Goal: Transaction & Acquisition: Register for event/course

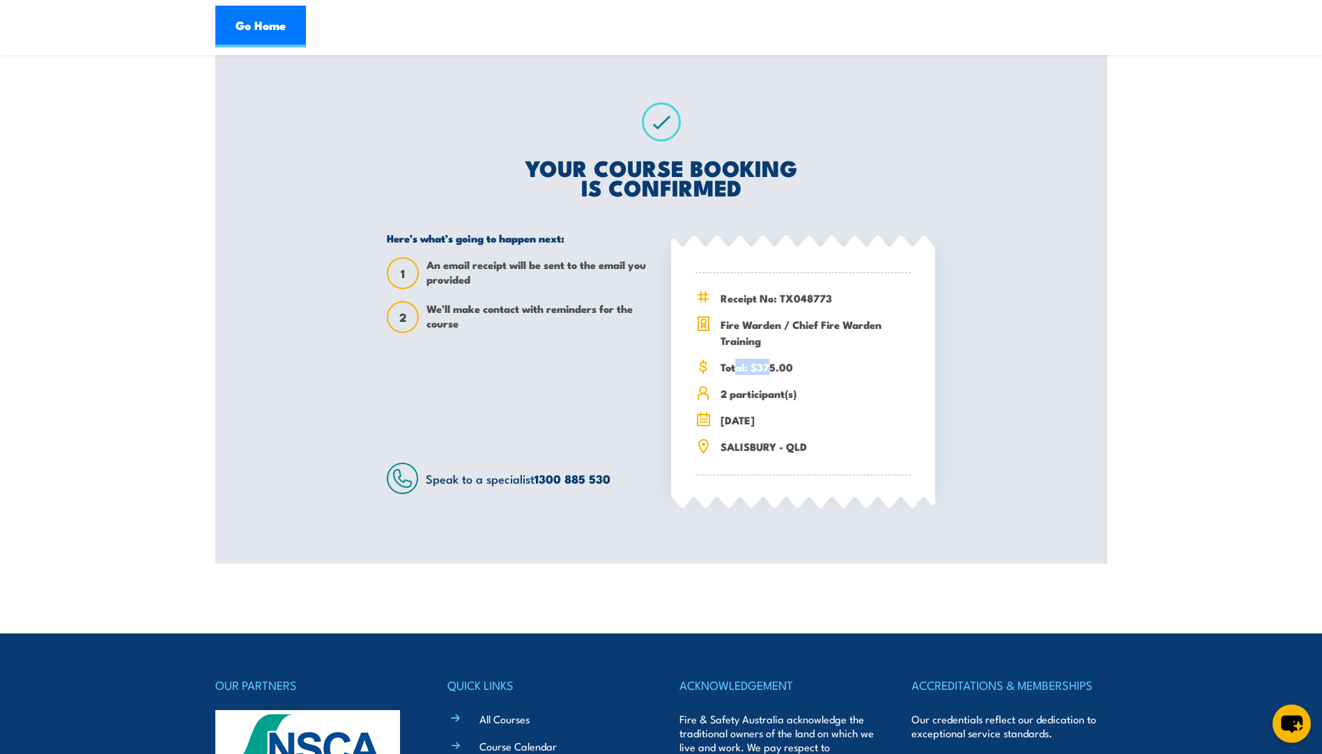
drag, startPoint x: 734, startPoint y: 366, endPoint x: 769, endPoint y: 369, distance: 34.9
click at [769, 369] on span "Total: $375.00" at bounding box center [815, 367] width 190 height 16
drag, startPoint x: 769, startPoint y: 369, endPoint x: 758, endPoint y: 392, distance: 24.9
click at [758, 392] on span "2 participant(s)" at bounding box center [815, 393] width 190 height 16
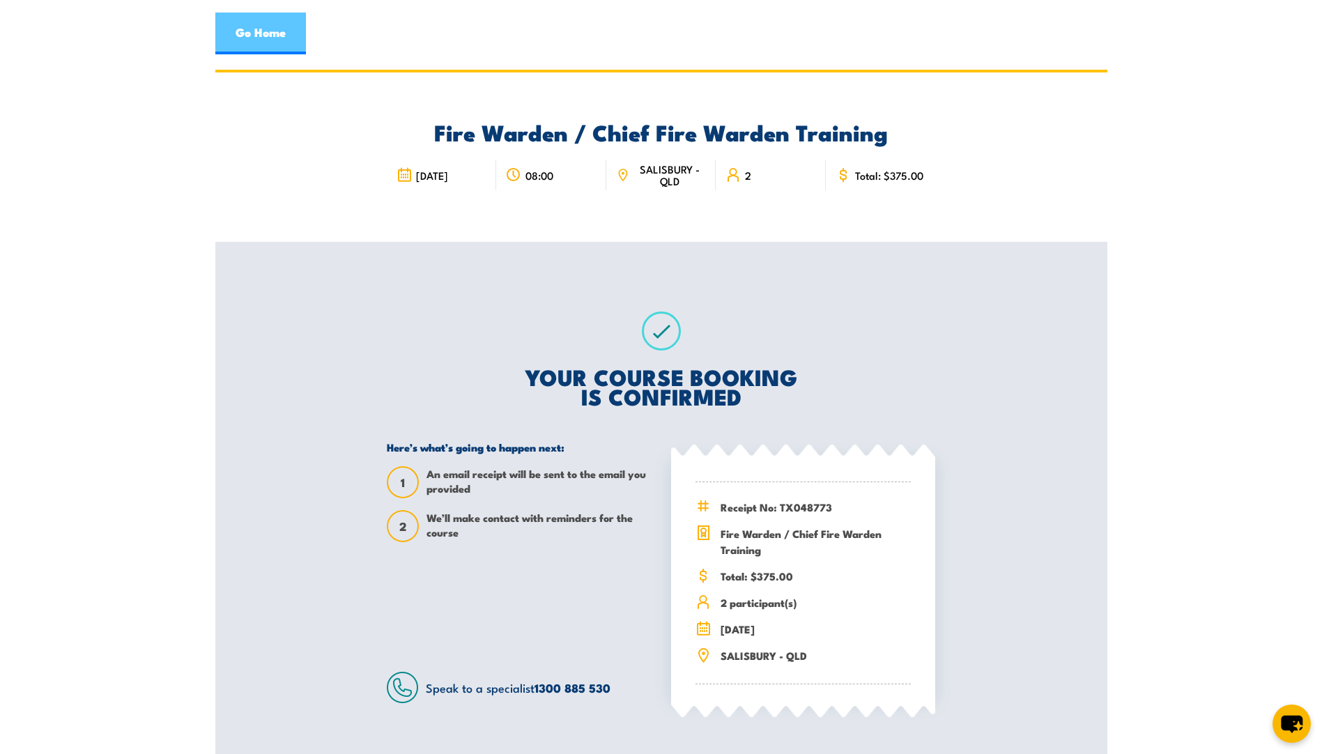
click at [258, 28] on link "Go Home" at bounding box center [260, 34] width 91 height 42
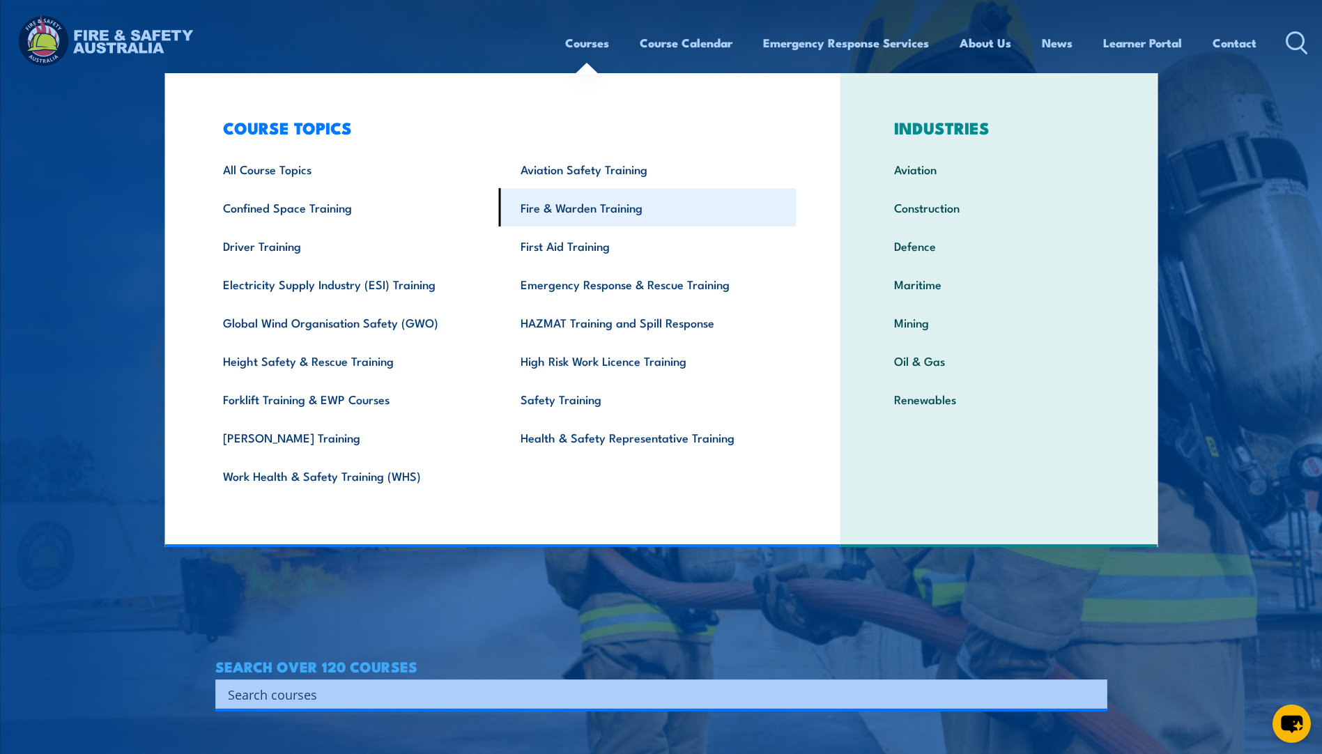
click at [578, 201] on link "Fire & Warden Training" at bounding box center [648, 207] width 298 height 38
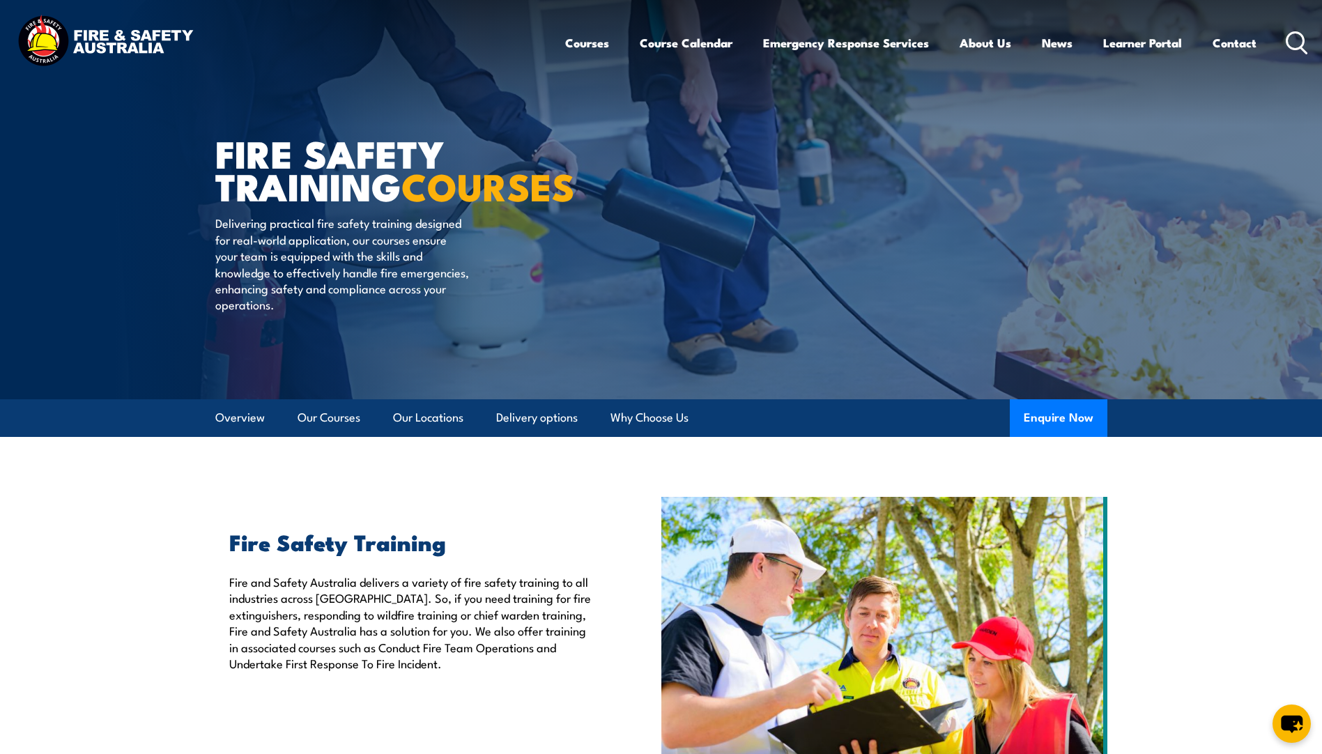
click at [284, 546] on h2 "Fire Safety Training" at bounding box center [413, 542] width 368 height 20
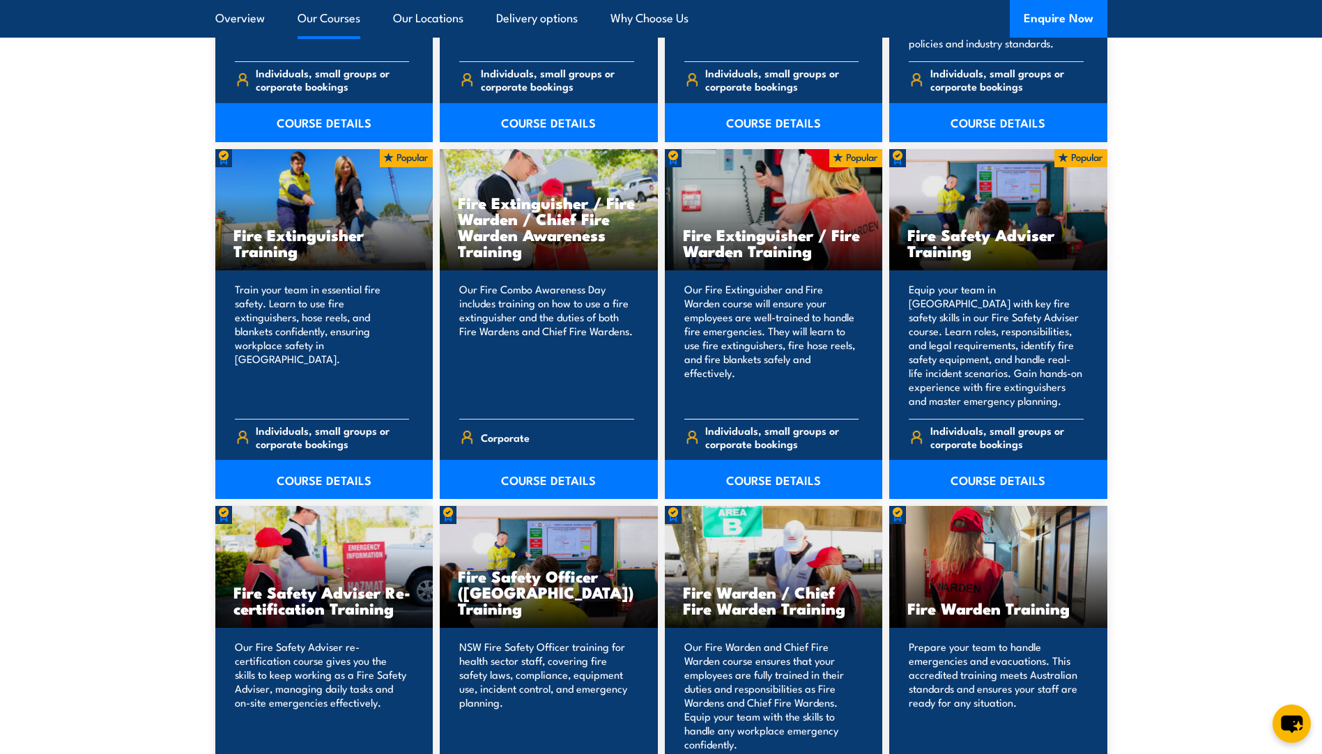
scroll to position [1533, 0]
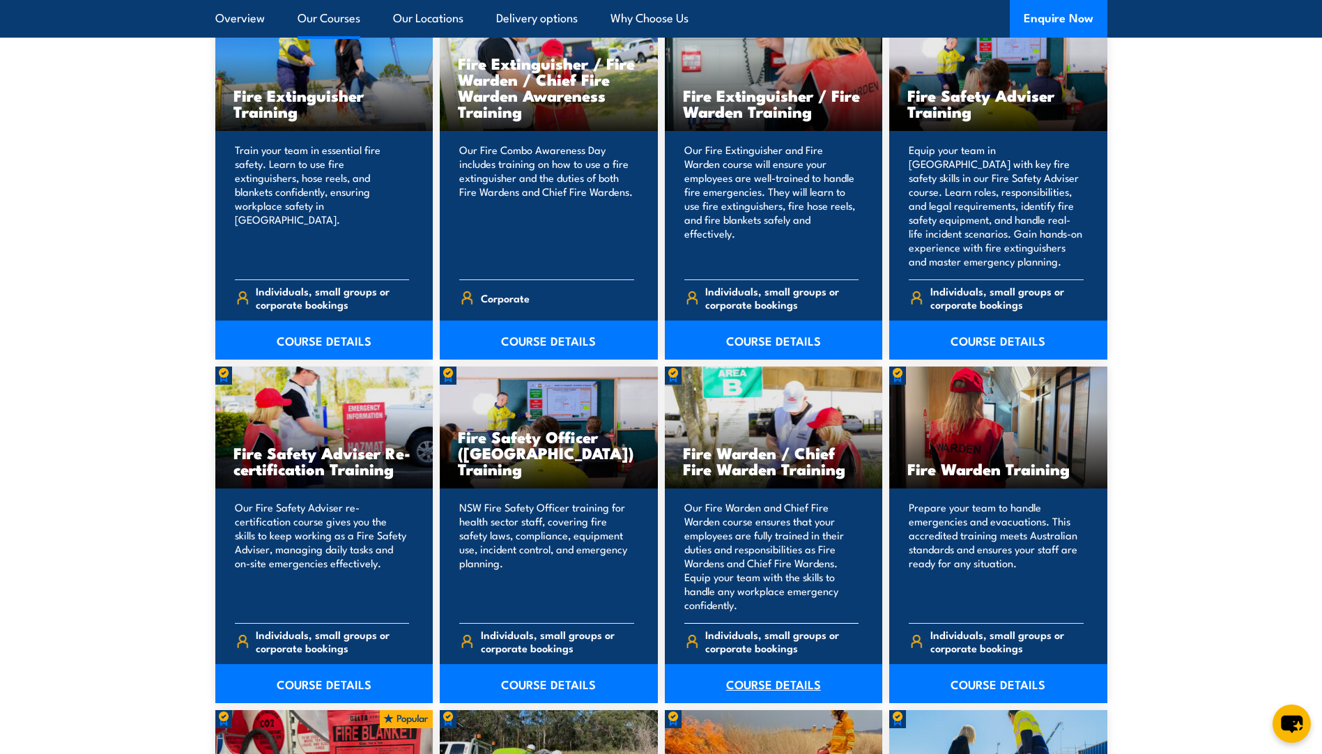
click at [760, 684] on link "COURSE DETAILS" at bounding box center [774, 683] width 218 height 39
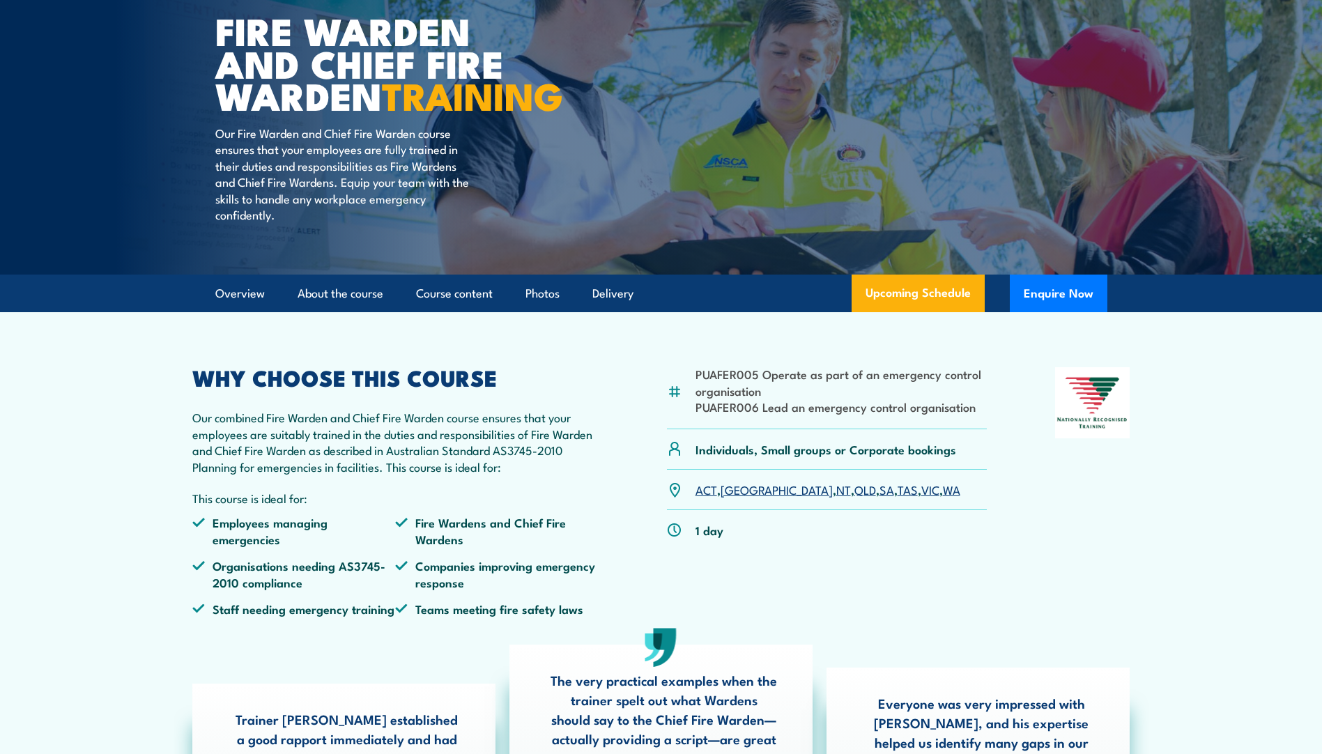
scroll to position [209, 0]
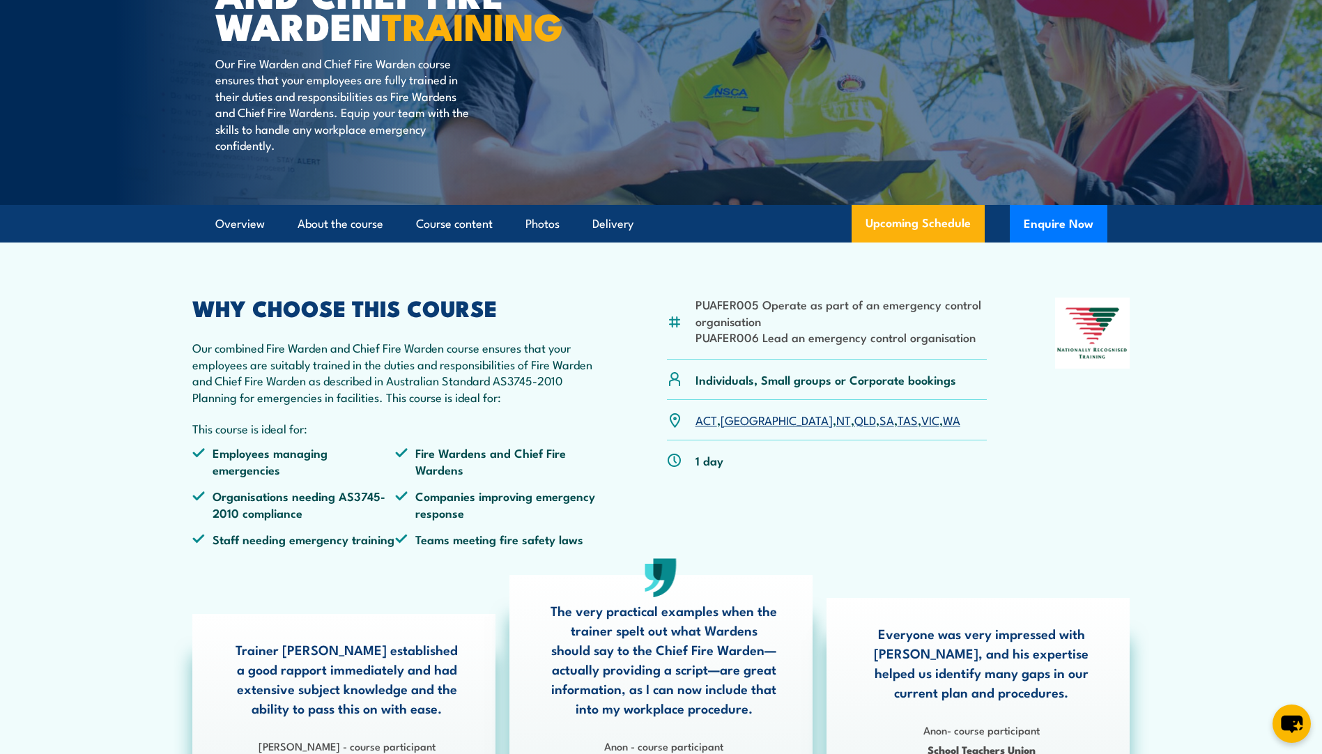
click at [854, 428] on link "QLD" at bounding box center [865, 419] width 22 height 17
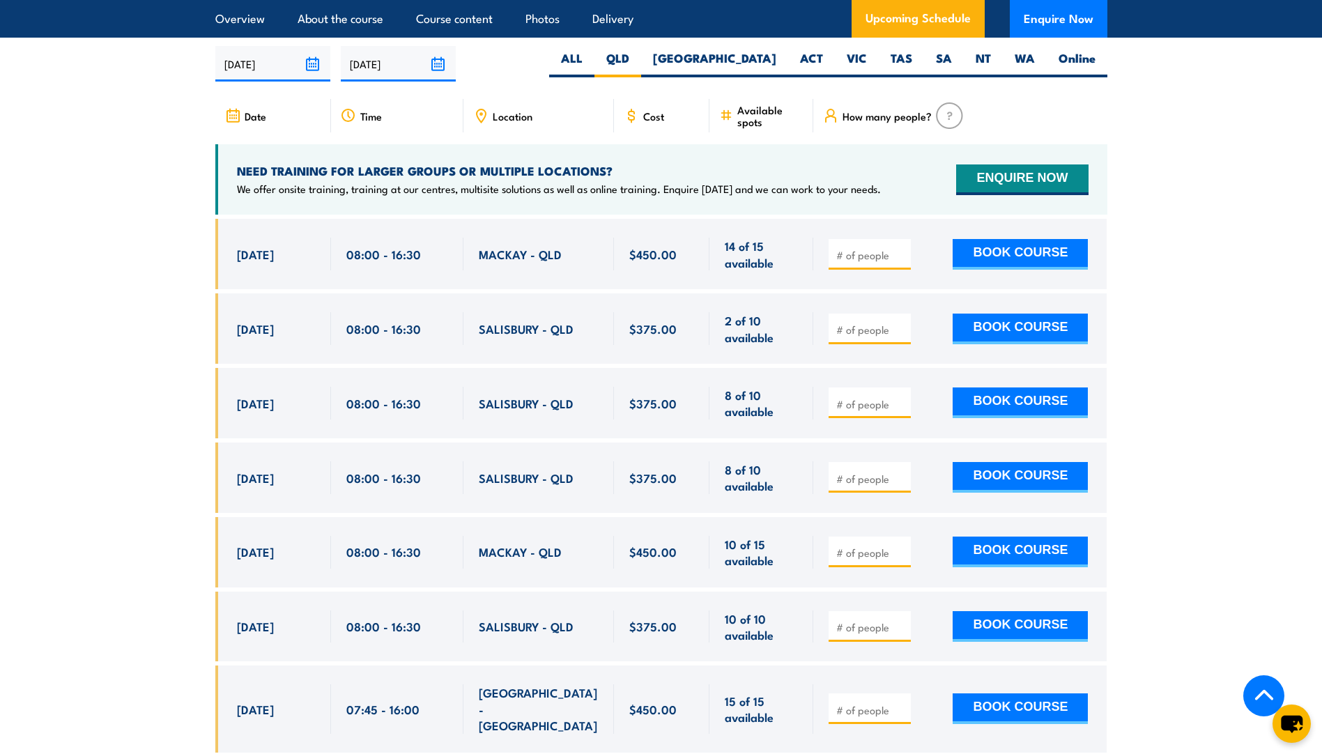
click at [274, 619] on span "[DATE]" at bounding box center [255, 626] width 37 height 16
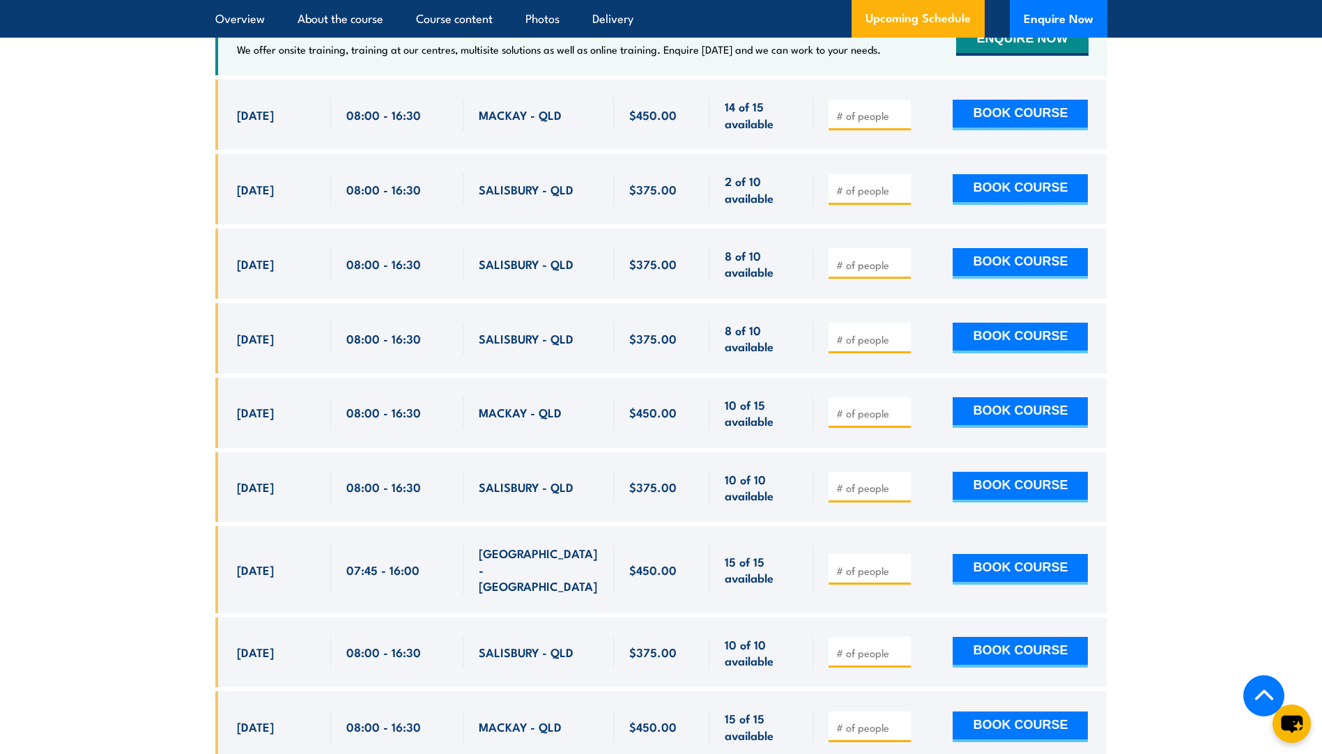
click at [274, 644] on span "[DATE]" at bounding box center [255, 652] width 37 height 16
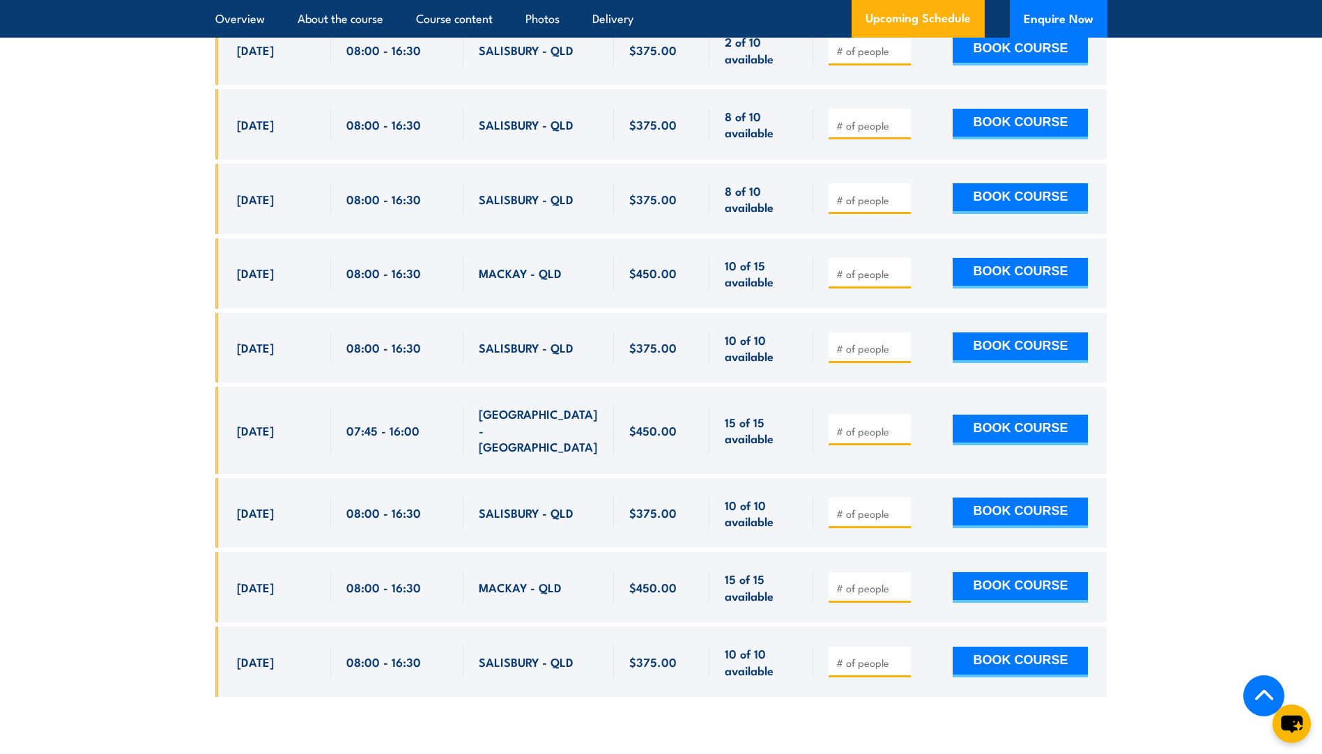
scroll to position [2816, 0]
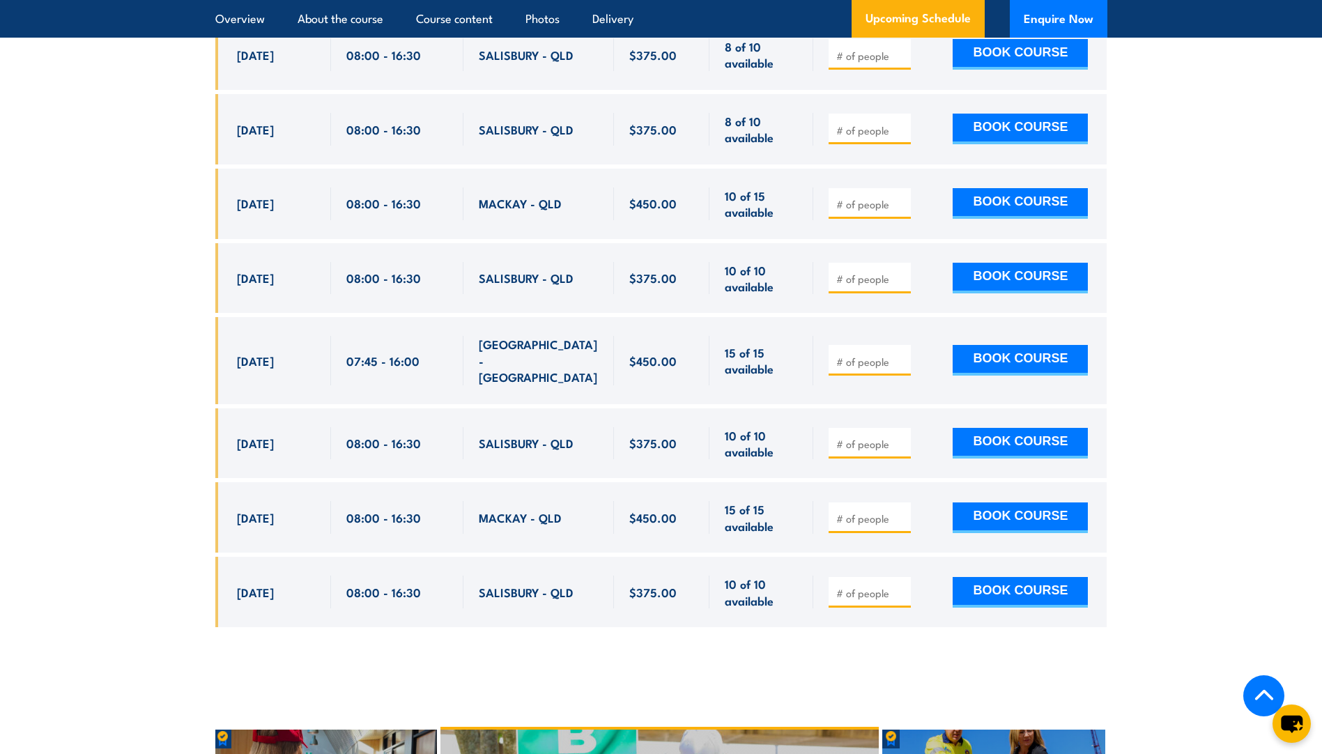
click at [97, 242] on section "UPCOMING SCHEDULE FOR - "Fire Warden / Chief Fire Warden Training" [DATE] [DATE]" at bounding box center [661, 152] width 1322 height 992
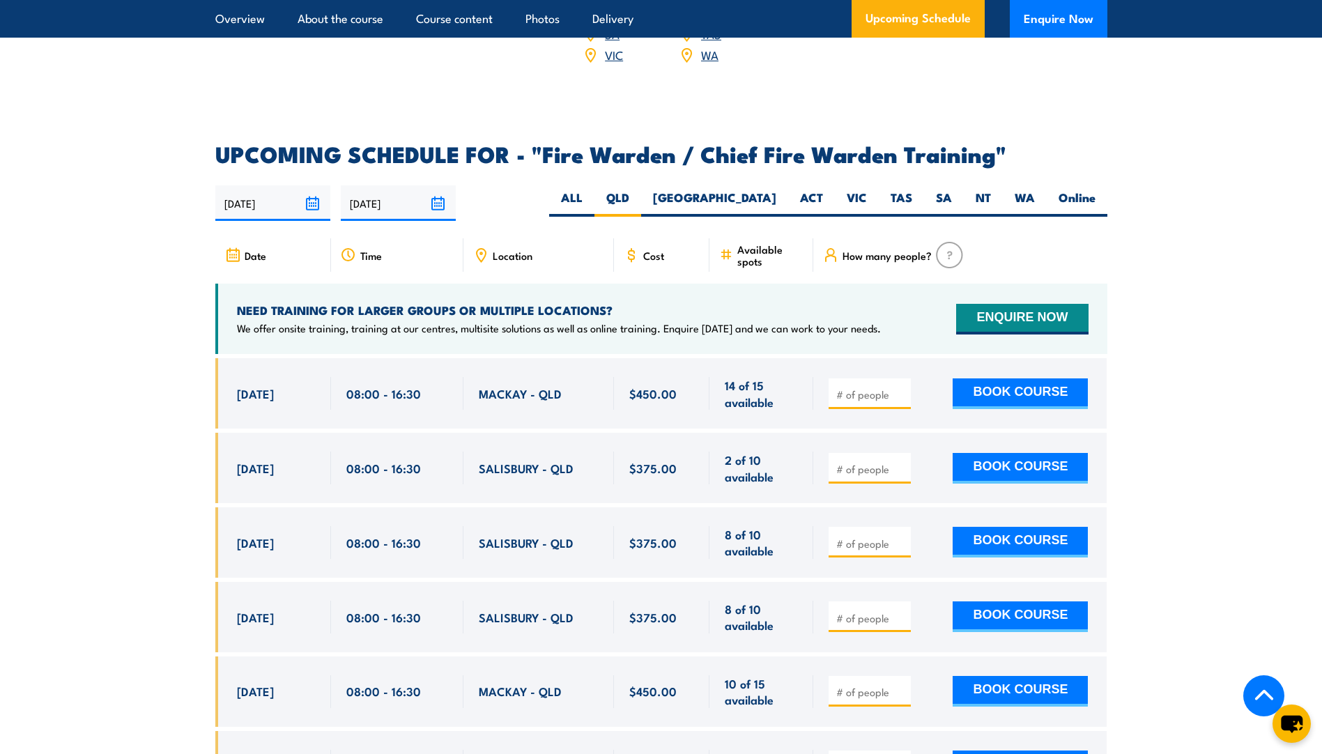
scroll to position [2050, 0]
